Goal: Find specific page/section: Find specific page/section

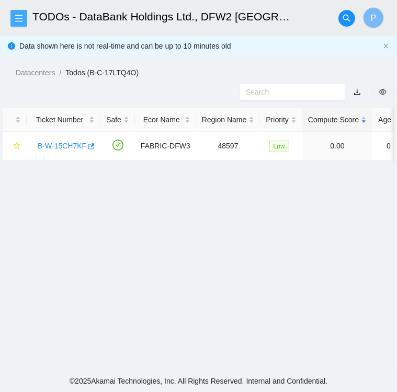
click at [19, 19] on icon "menu" at bounding box center [19, 18] width 8 height 8
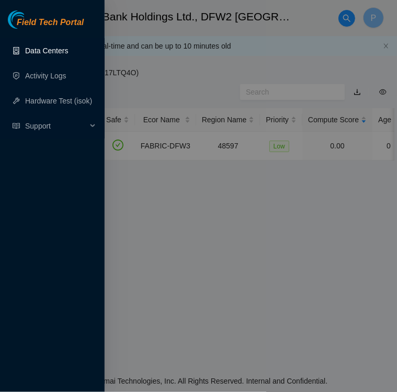
click at [31, 52] on link "Data Centers" at bounding box center [46, 51] width 43 height 8
